Goal: Information Seeking & Learning: Find specific page/section

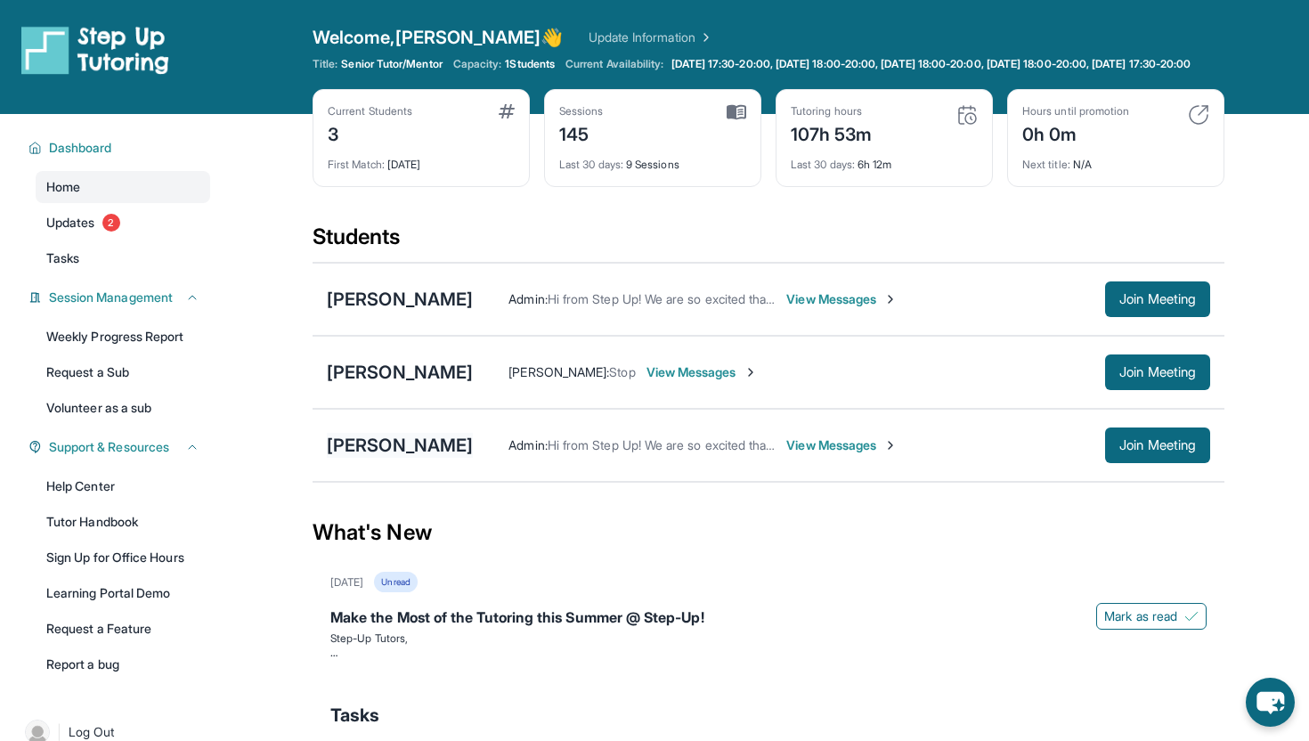
click at [373, 458] on div "[PERSON_NAME]" at bounding box center [400, 445] width 146 height 25
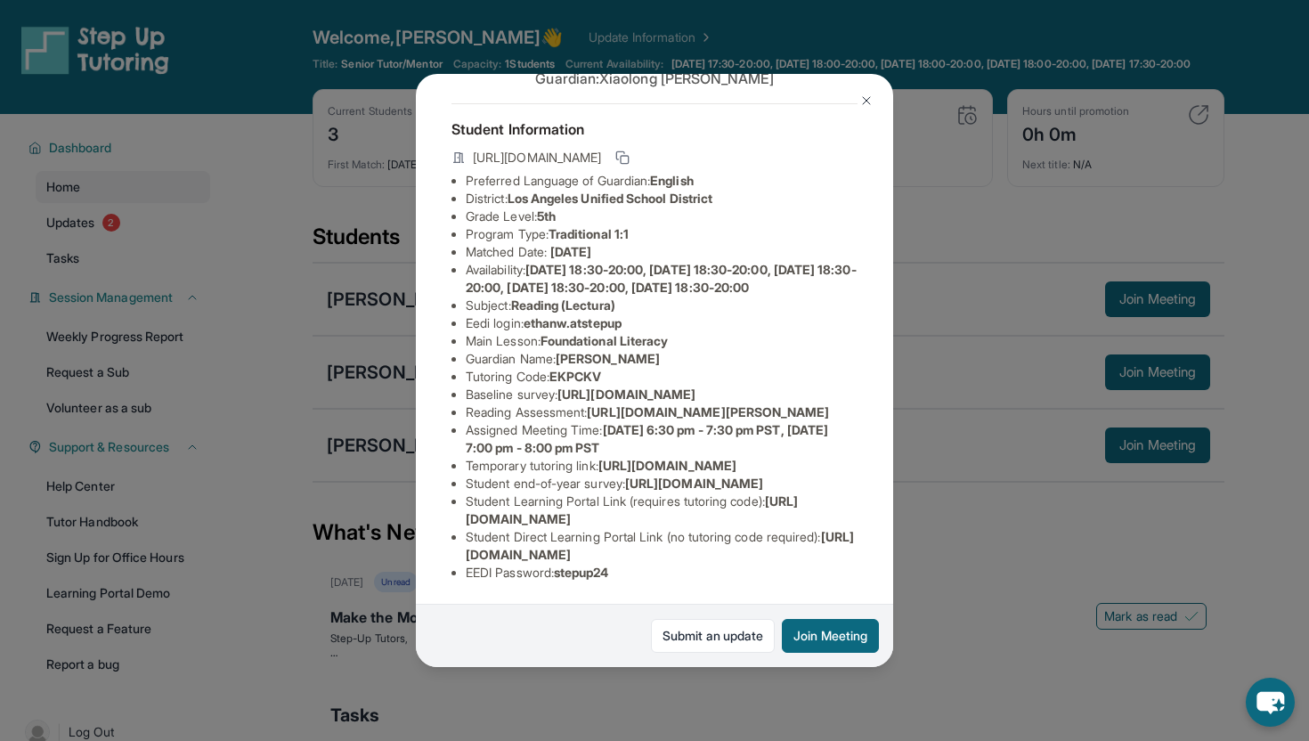
scroll to position [254, 0]
drag, startPoint x: 629, startPoint y: 421, endPoint x: 458, endPoint y: 413, distance: 172.0
click at [458, 412] on ul "Preferred Language of Guardian: English District: [GEOGRAPHIC_DATA] Unified Sch…" at bounding box center [654, 376] width 406 height 409
copy span "44aa-bb97-a91013d175f1/"
click at [625, 476] on span "[URL][DOMAIN_NAME]" at bounding box center [694, 482] width 138 height 15
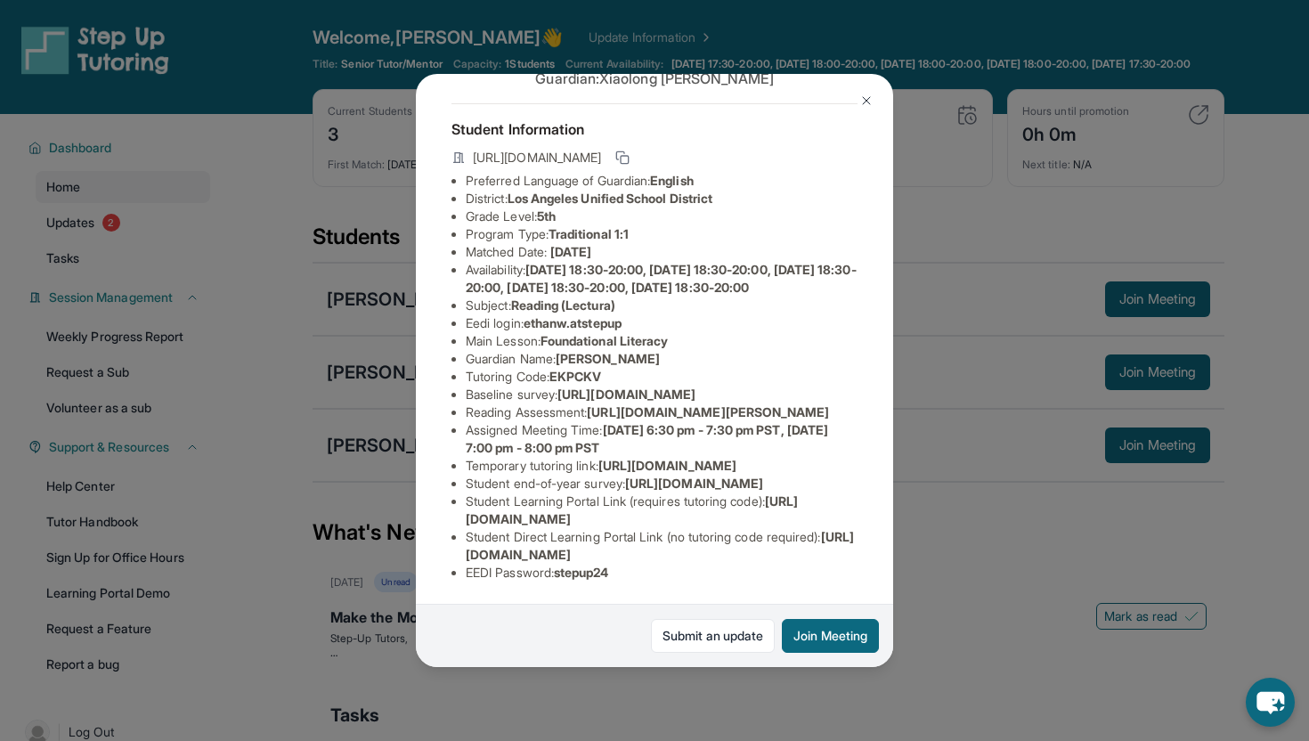
drag, startPoint x: 463, startPoint y: 408, endPoint x: 644, endPoint y: 418, distance: 181.0
click at [644, 418] on ul "Preferred Language of Guardian: English District: [GEOGRAPHIC_DATA] Unified Sch…" at bounding box center [654, 376] width 406 height 409
copy span "[URL][DOMAIN_NAME]"
click at [776, 404] on span "[URL][DOMAIN_NAME][PERSON_NAME]" at bounding box center [708, 411] width 242 height 15
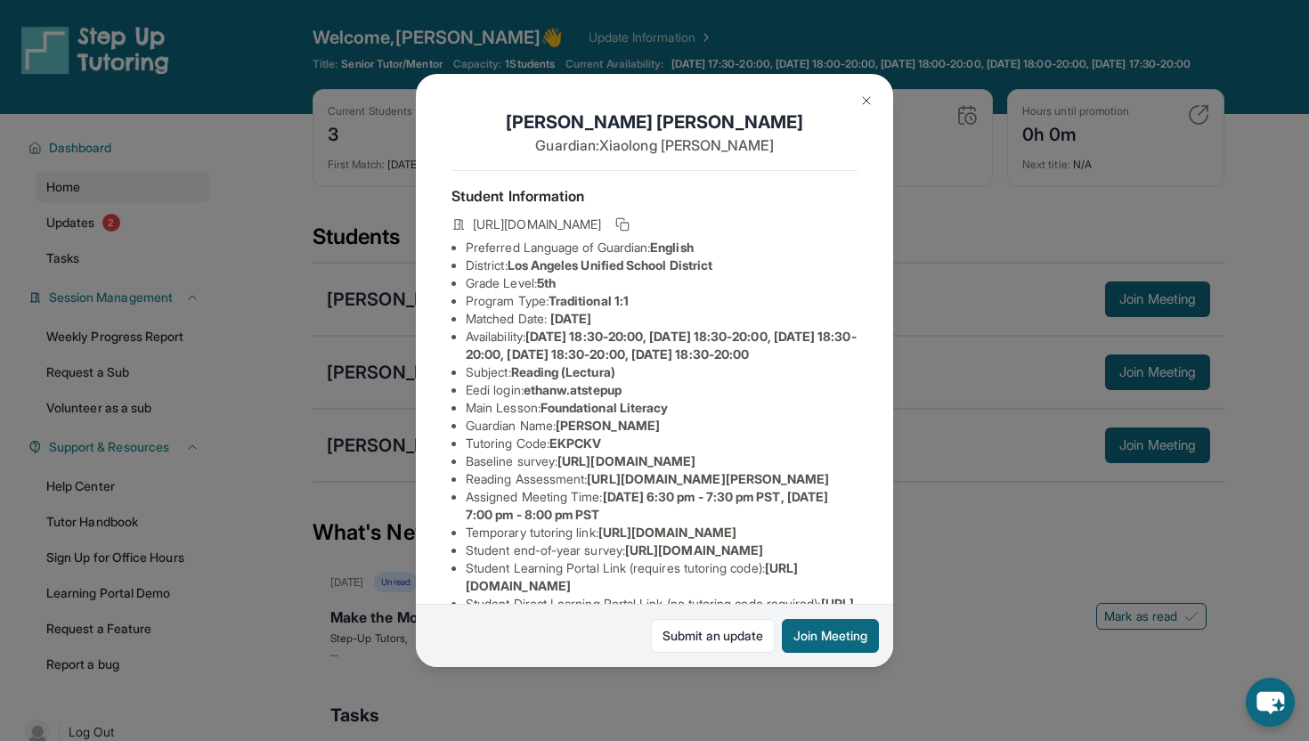
scroll to position [73, 0]
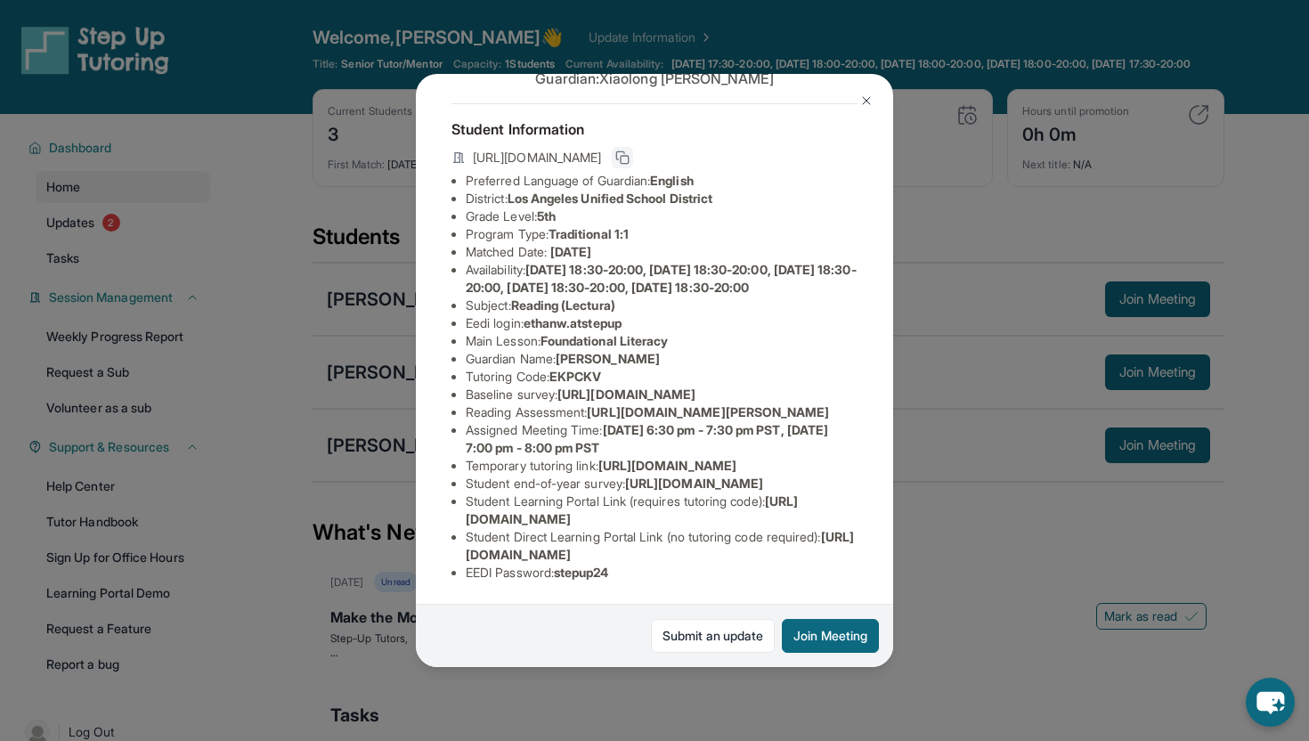
click at [629, 154] on icon at bounding box center [622, 157] width 14 height 14
